Goal: Check status: Check status

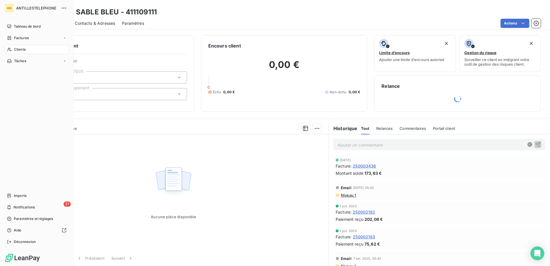
click at [11, 47] on div "Clients" at bounding box center [37, 49] width 64 height 9
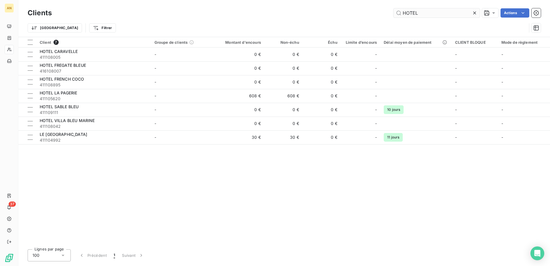
drag, startPoint x: 422, startPoint y: 13, endPoint x: 395, endPoint y: 13, distance: 26.5
click at [395, 13] on input "HOTEL" at bounding box center [437, 12] width 86 height 9
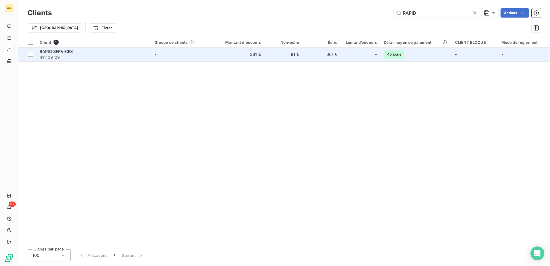
type input "RAPID"
click at [312, 57] on td "361 €" at bounding box center [322, 54] width 38 height 14
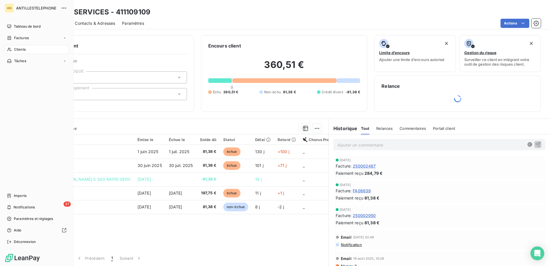
click at [11, 47] on div "Clients" at bounding box center [37, 49] width 64 height 9
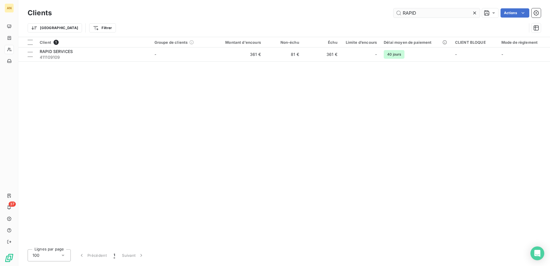
click at [421, 13] on input "RAPID" at bounding box center [437, 12] width 86 height 9
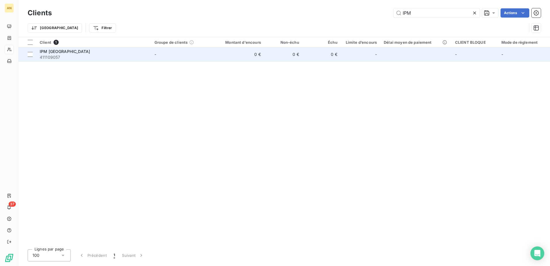
type input "IPM"
click at [264, 54] on td "0 €" at bounding box center [238, 54] width 51 height 14
